Goal: Task Accomplishment & Management: Manage account settings

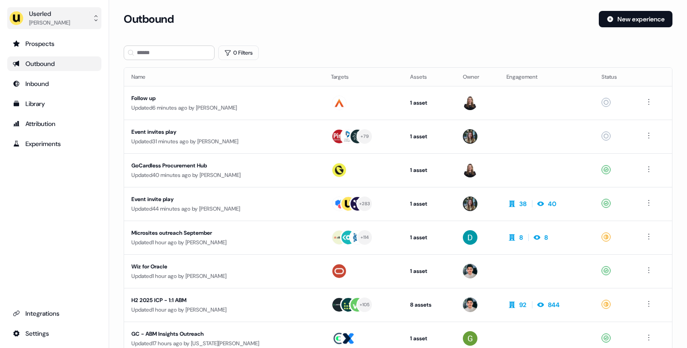
click at [44, 15] on div "Userled" at bounding box center [49, 13] width 41 height 9
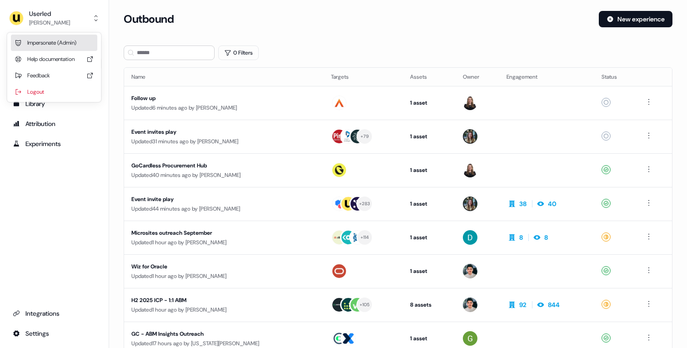
click at [39, 38] on div "Impersonate (Admin)" at bounding box center [54, 43] width 86 height 16
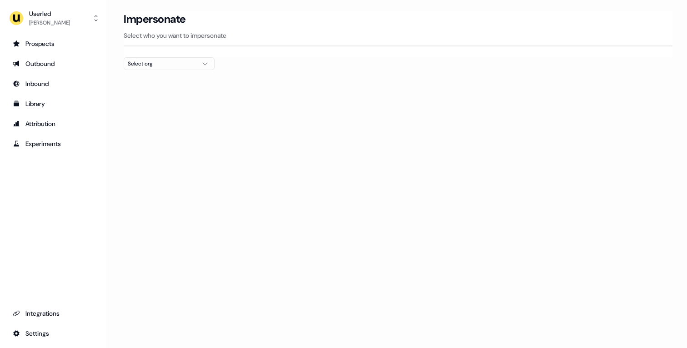
click at [158, 60] on div "Select org" at bounding box center [162, 63] width 68 height 9
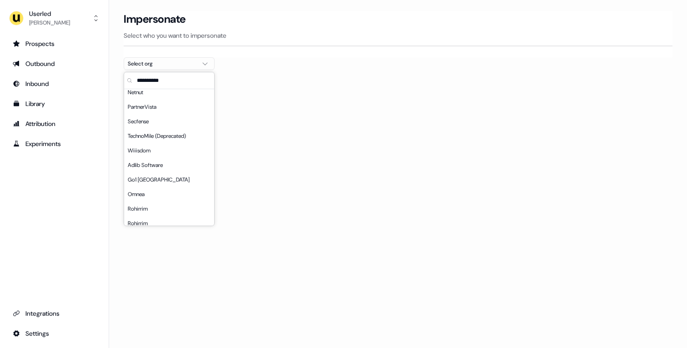
scroll to position [209, 0]
click at [151, 184] on div "Go1 France" at bounding box center [169, 178] width 90 height 15
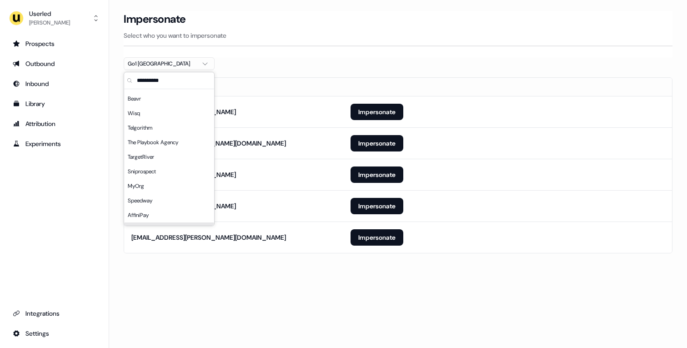
scroll to position [354, 0]
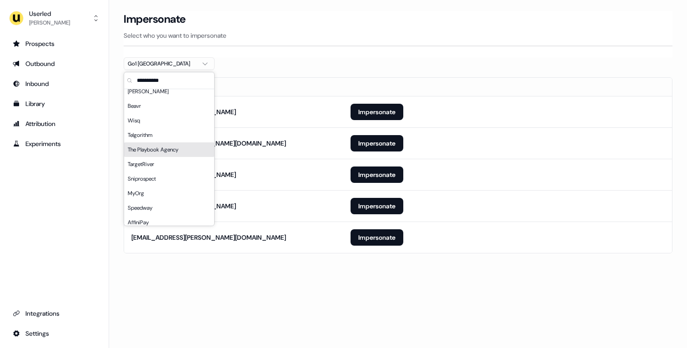
click at [272, 73] on div at bounding box center [398, 73] width 549 height 7
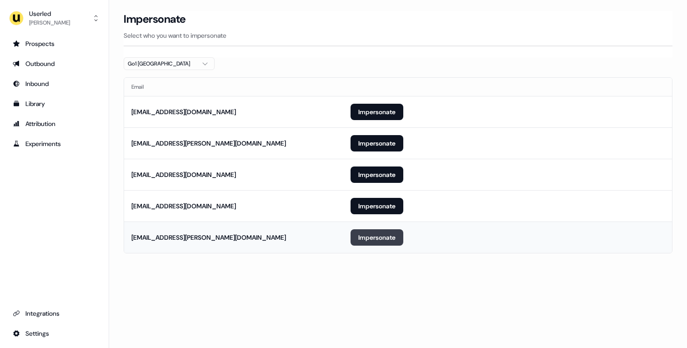
click at [382, 232] on button "Impersonate" at bounding box center [377, 237] width 53 height 16
